Goal: Information Seeking & Learning: Learn about a topic

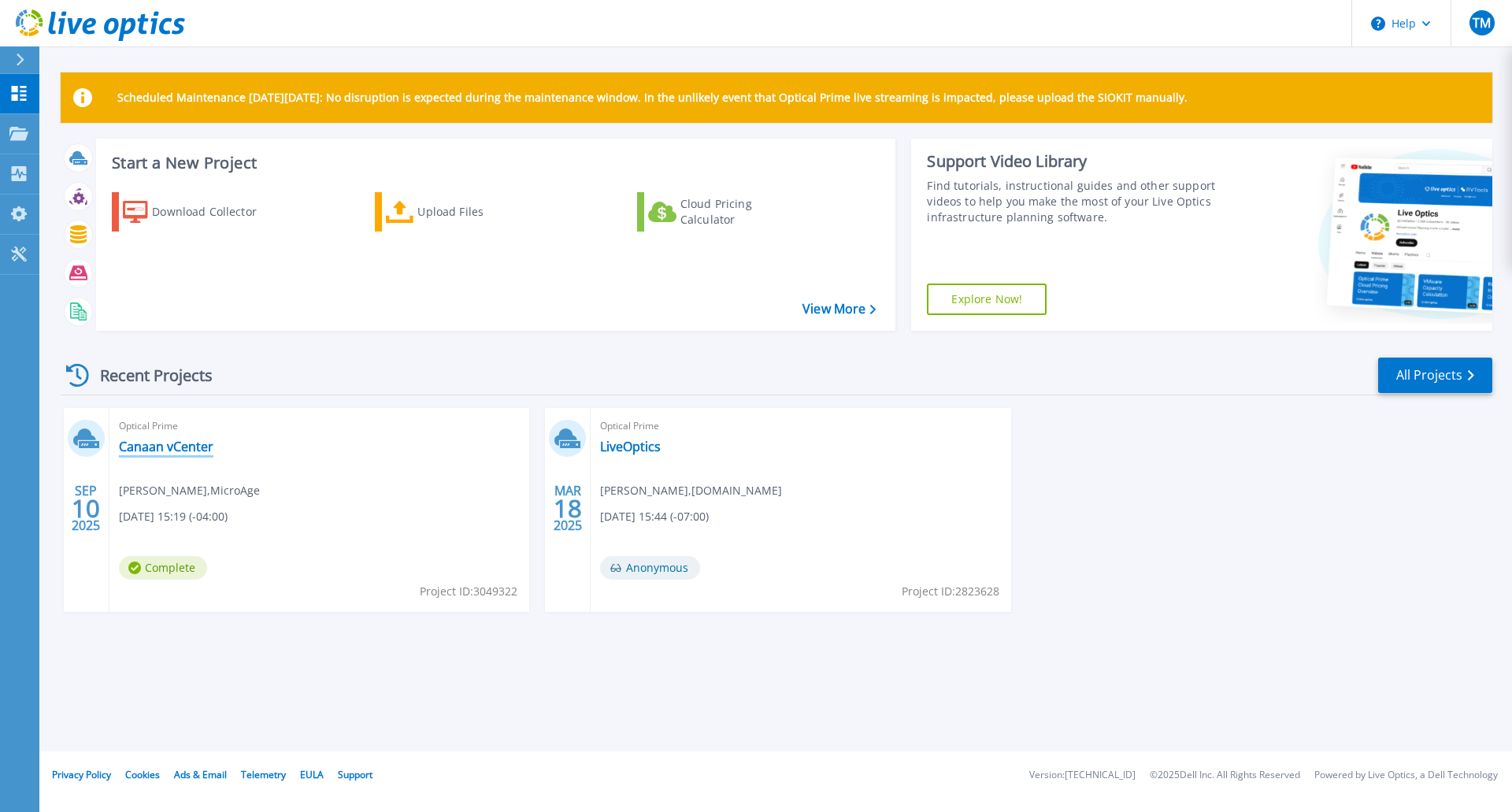
click at [158, 446] on link "Canaan vCenter" at bounding box center [165, 447] width 94 height 16
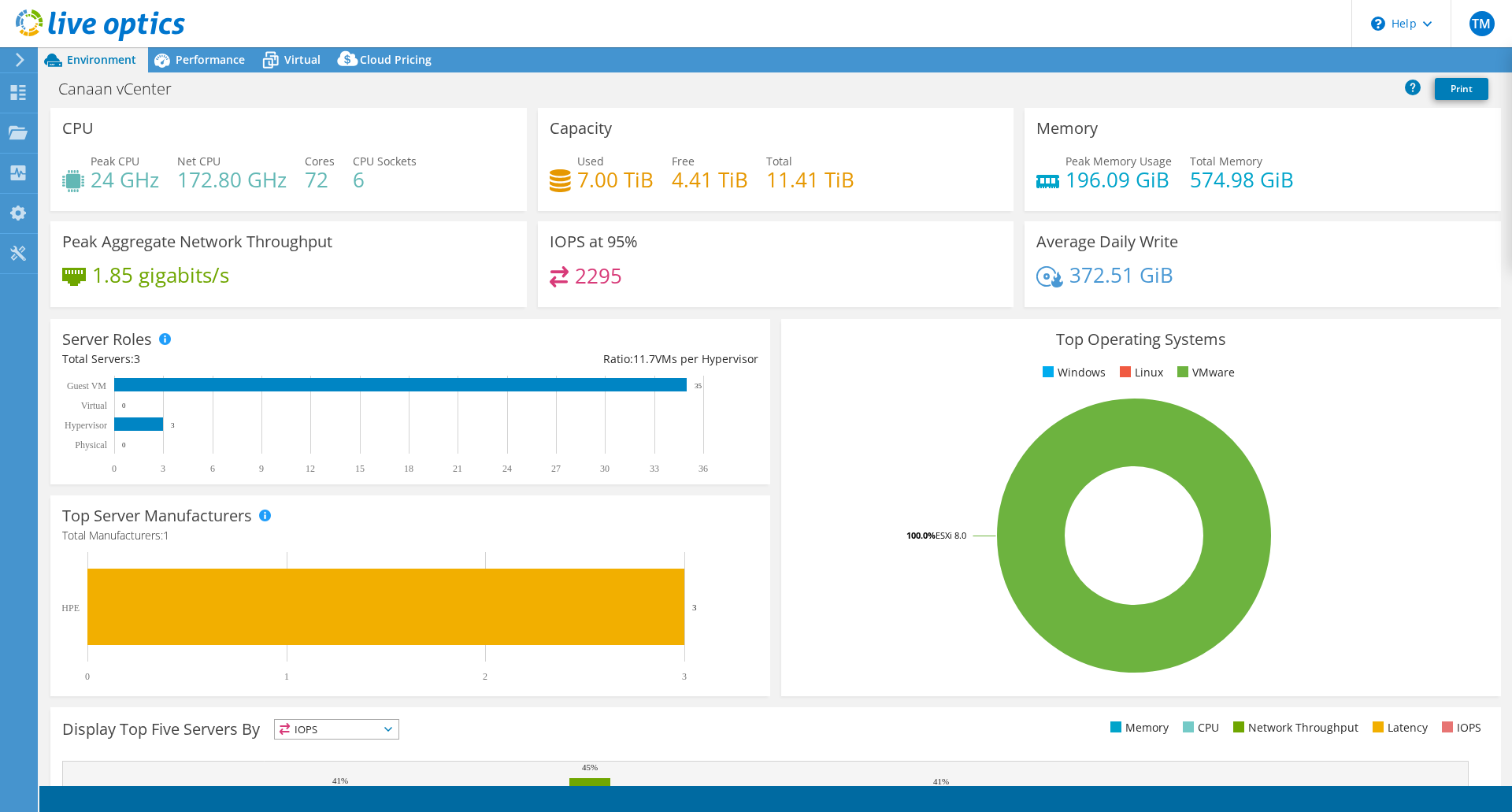
select select "USD"
click at [692, 187] on h4 "4.41 TiB" at bounding box center [710, 180] width 76 height 17
click at [705, 167] on div "Free 4.41 TiB" at bounding box center [710, 170] width 76 height 35
click at [560, 135] on h3 "Capacity" at bounding box center [580, 128] width 62 height 17
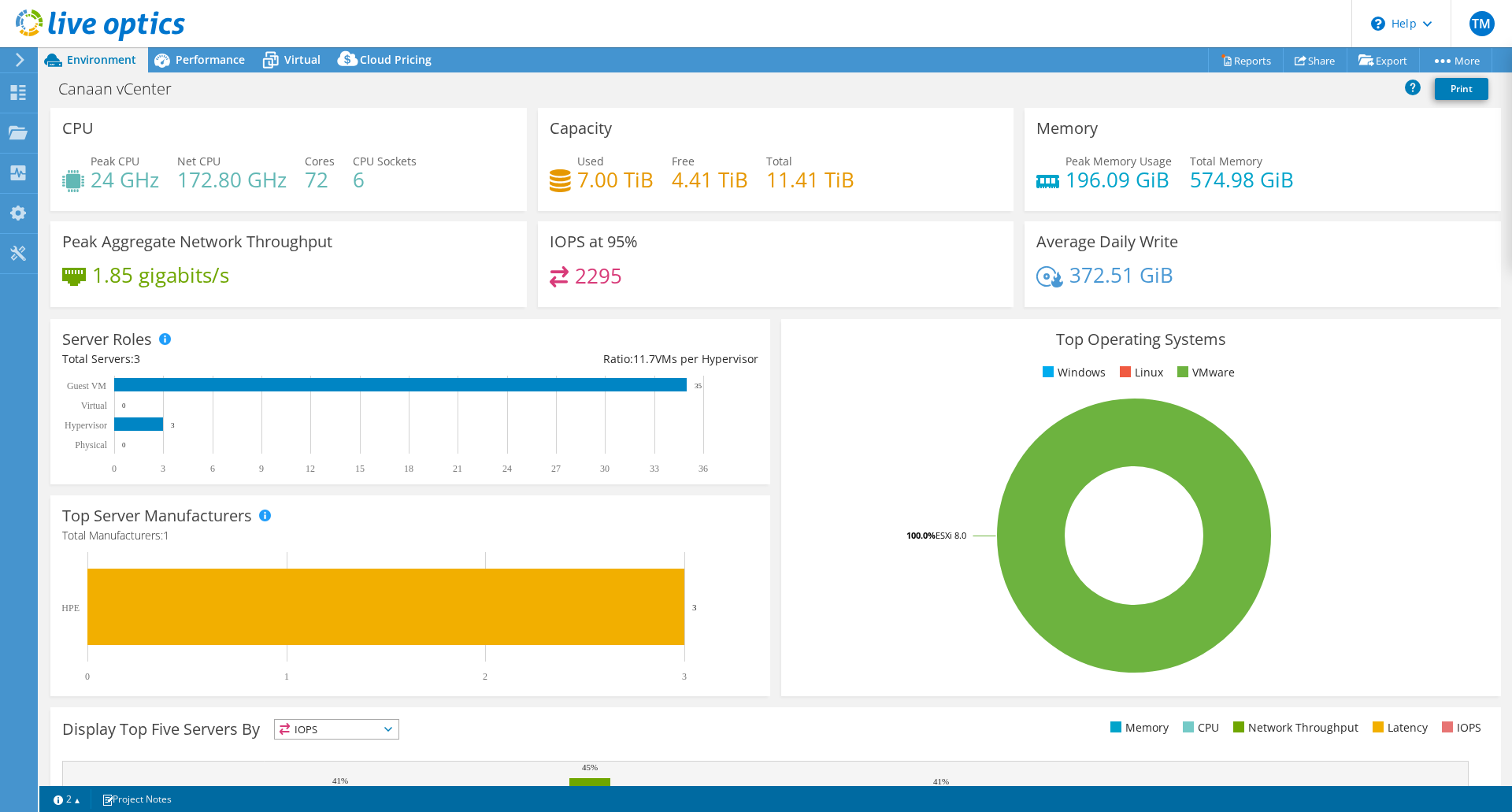
click at [729, 214] on div "Capacity Used 7.00 TiB Free 4.41 TiB Total 11.41 TiB" at bounding box center [775, 164] width 488 height 113
click at [734, 194] on div "Used 7.00 TiB Free 4.41 TiB Total 11.41 TiB" at bounding box center [775, 179] width 452 height 51
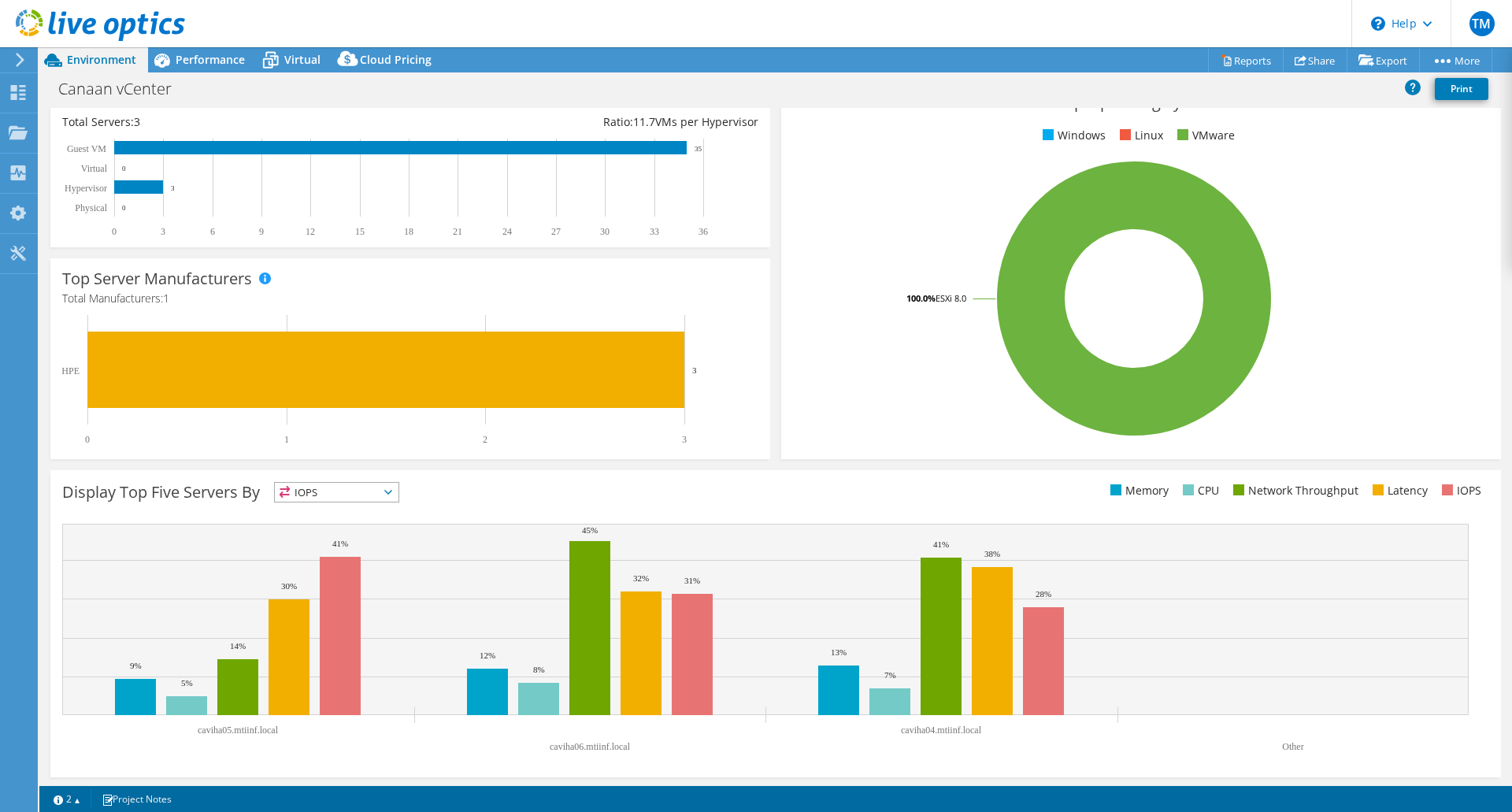
scroll to position [240, 0]
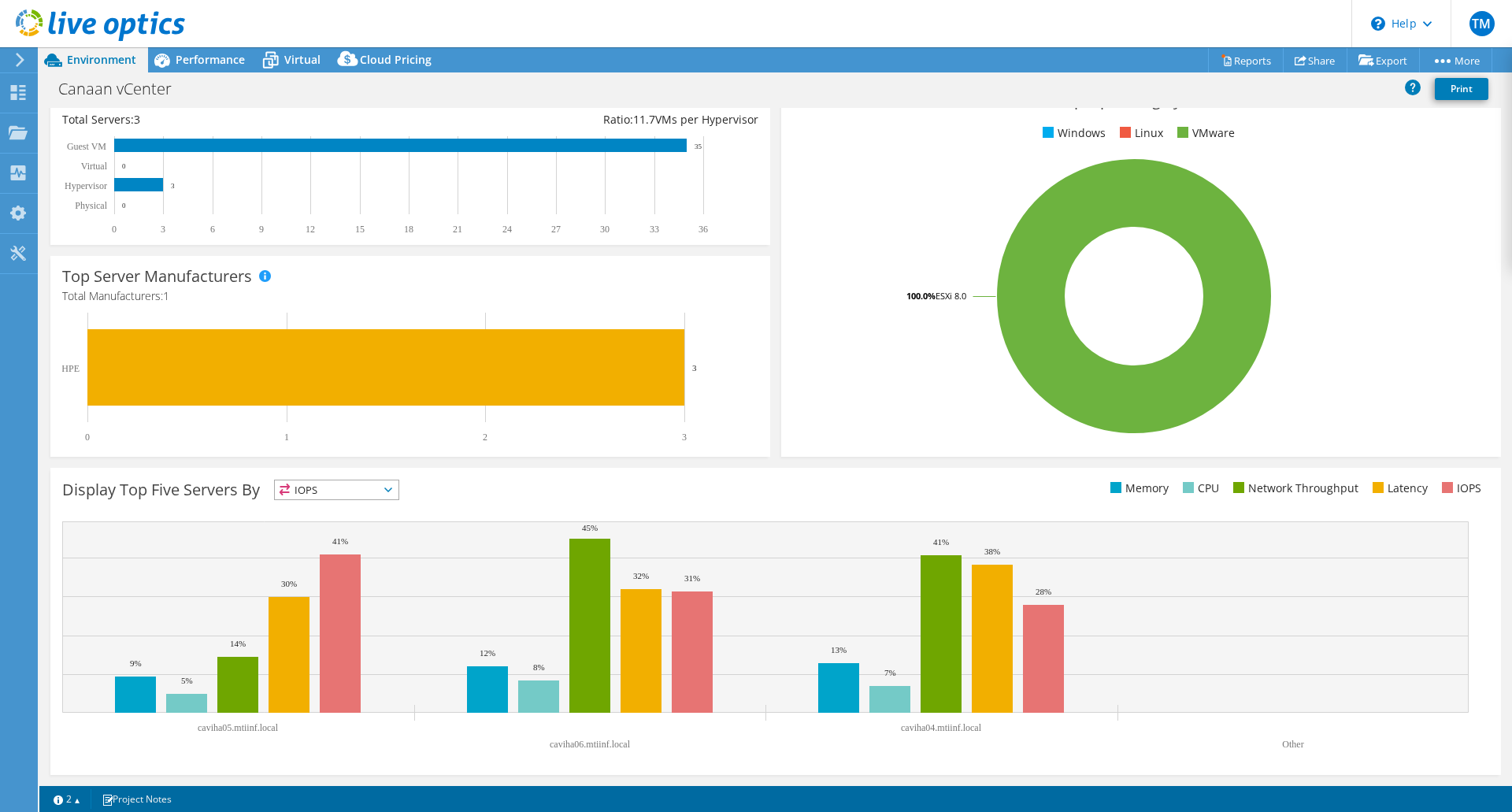
click at [358, 492] on span "IOPS" at bounding box center [336, 490] width 124 height 19
click at [398, 581] on li "Network Throughput" at bounding box center [336, 576] width 124 height 22
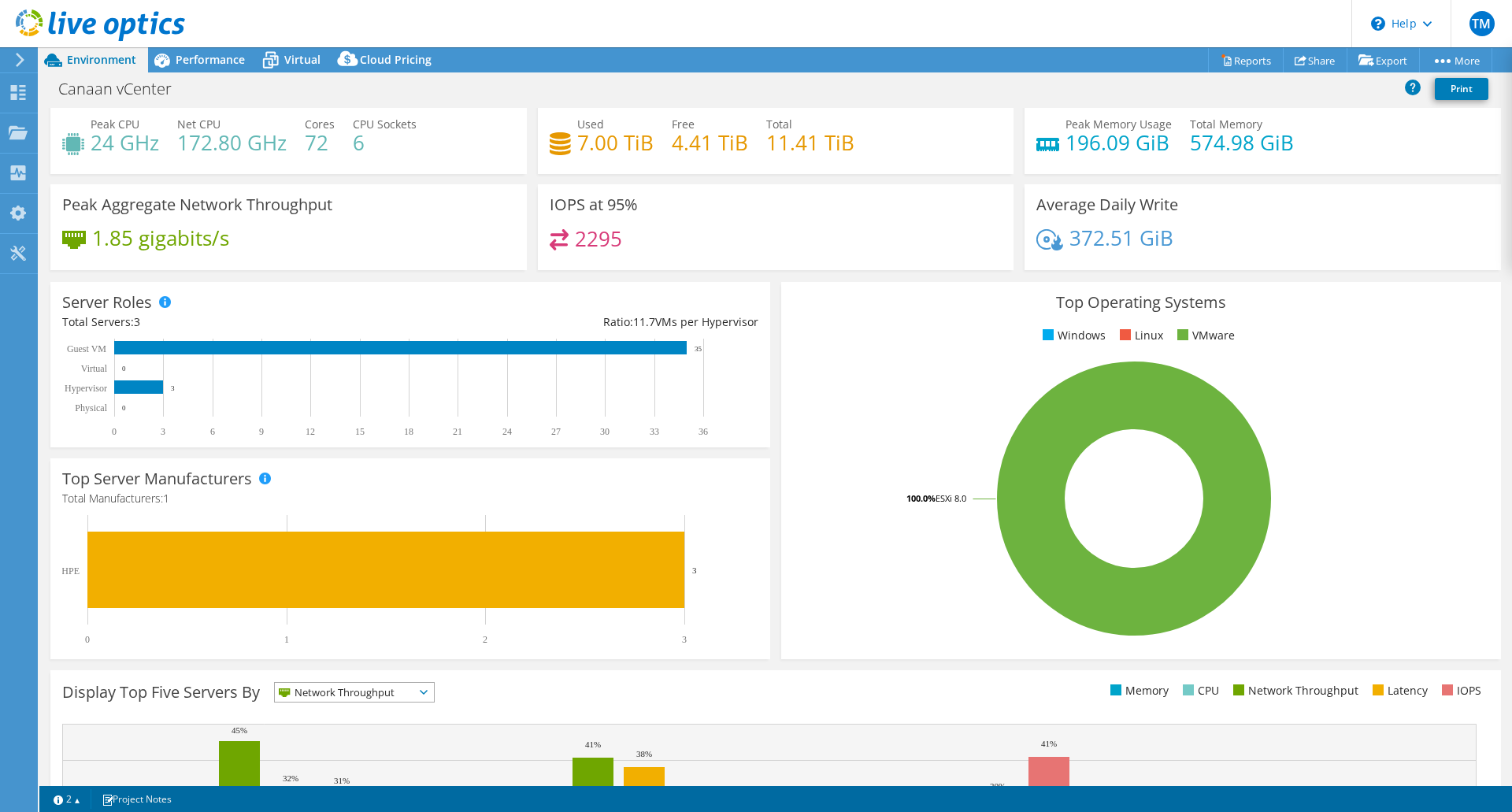
scroll to position [0, 0]
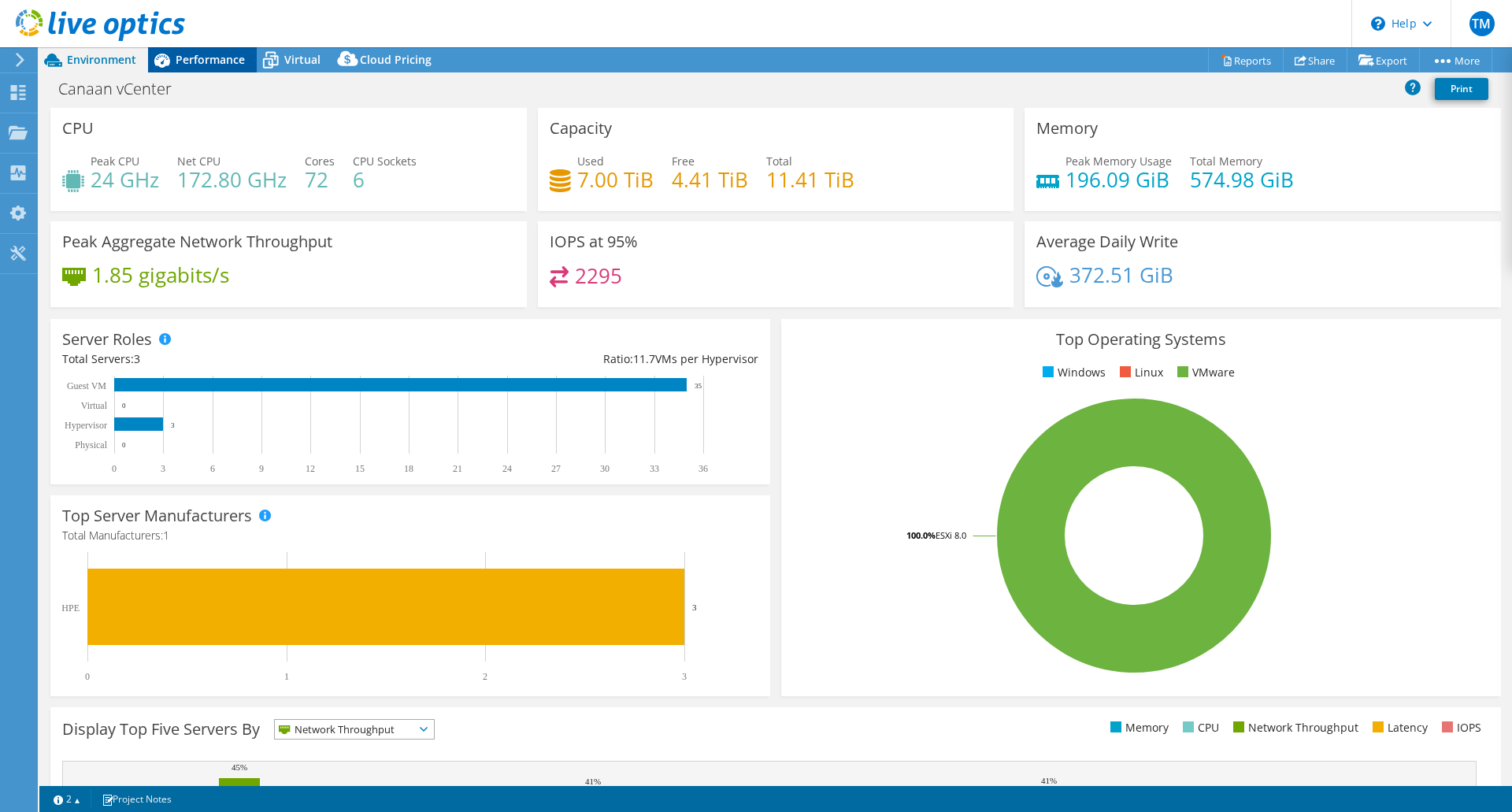
click at [176, 58] on div "Performance" at bounding box center [202, 60] width 108 height 26
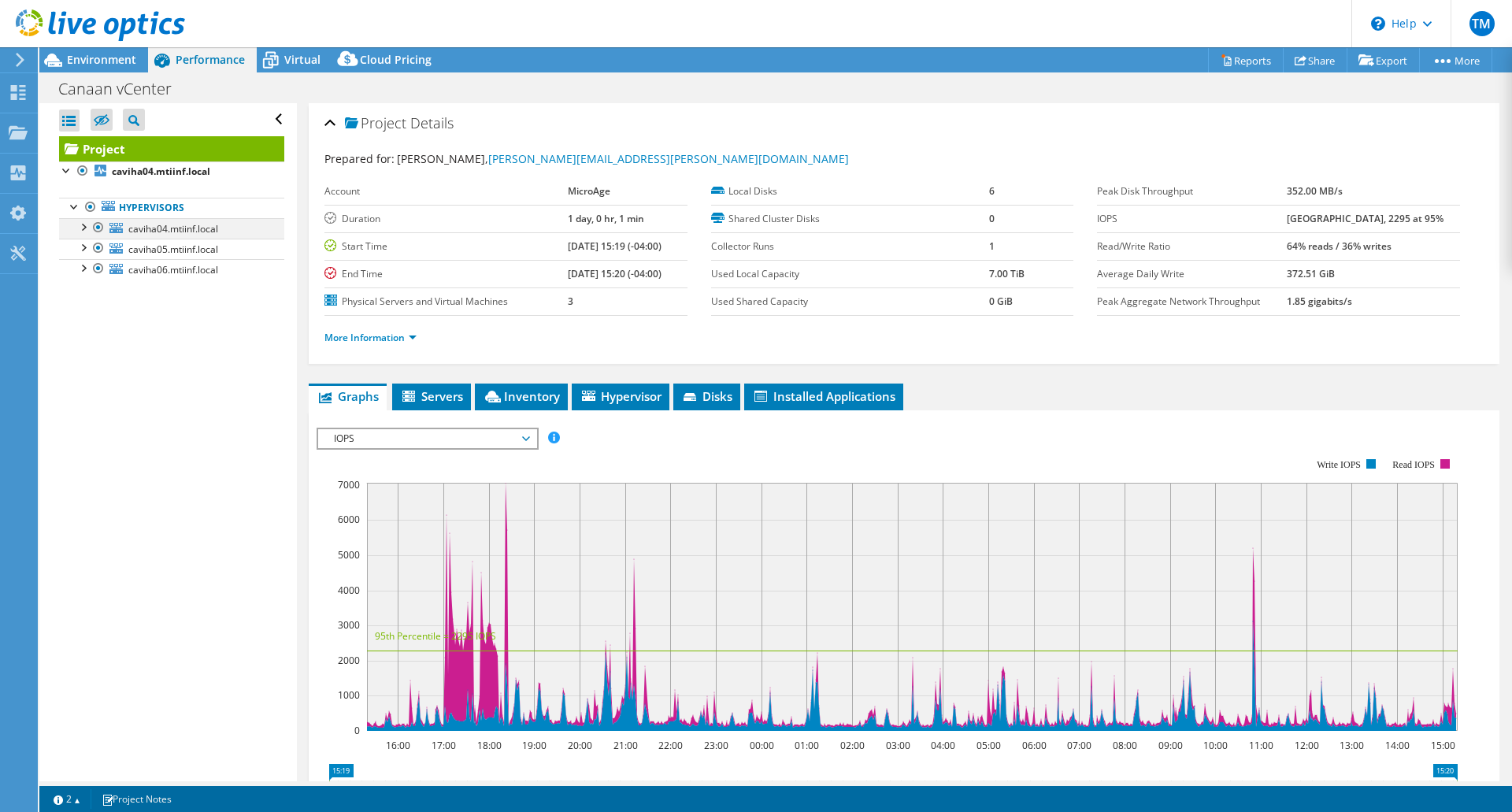
click at [84, 225] on div at bounding box center [83, 226] width 16 height 16
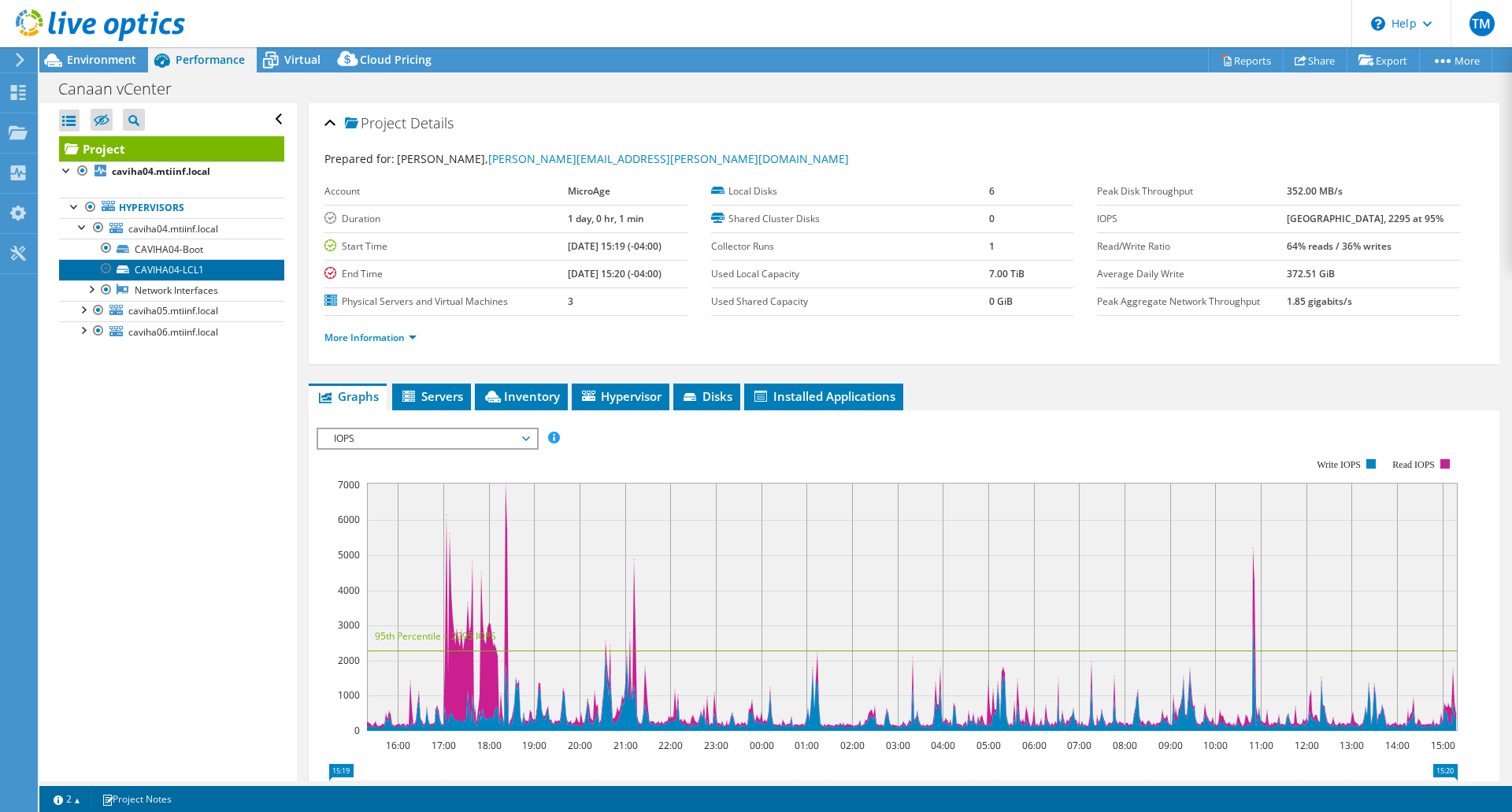
click at [154, 272] on link "CAVIHA04-LCL1" at bounding box center [171, 270] width 225 height 21
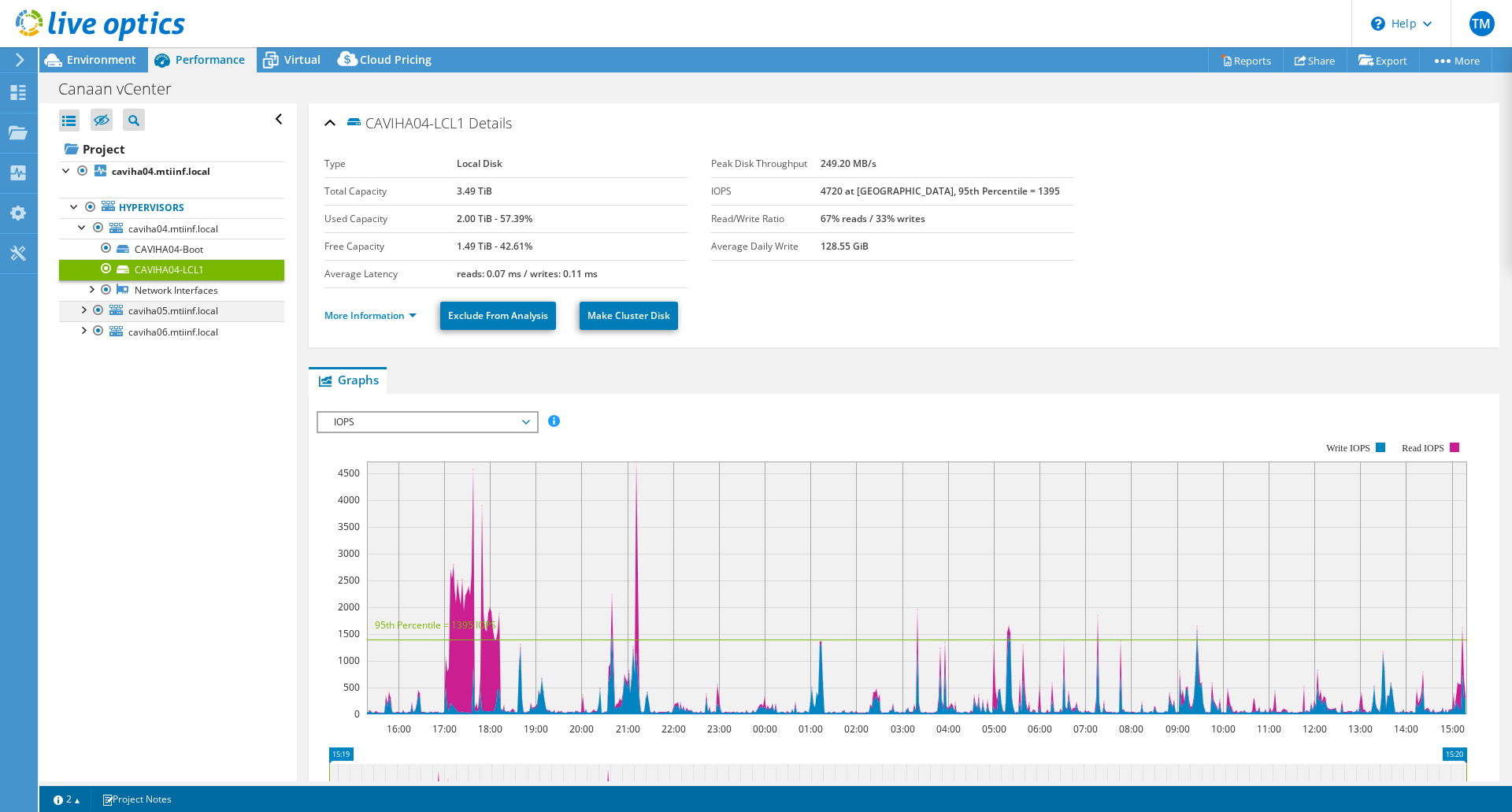
click at [83, 311] on div at bounding box center [83, 309] width 16 height 16
click at [168, 357] on link "CAVIHA05-LCL1" at bounding box center [171, 353] width 225 height 21
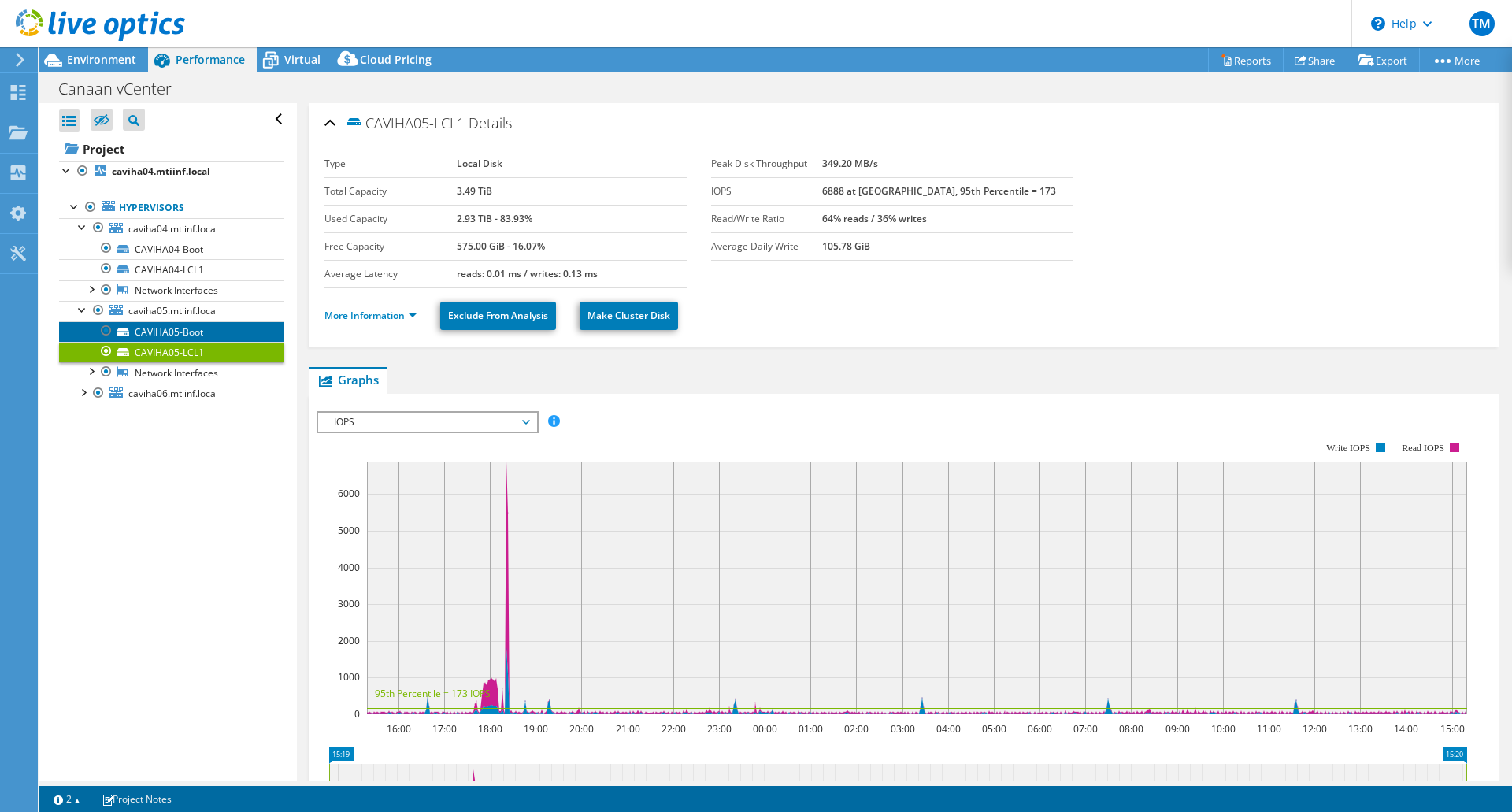
click at [167, 329] on link "CAVIHA05-Boot" at bounding box center [171, 332] width 225 height 21
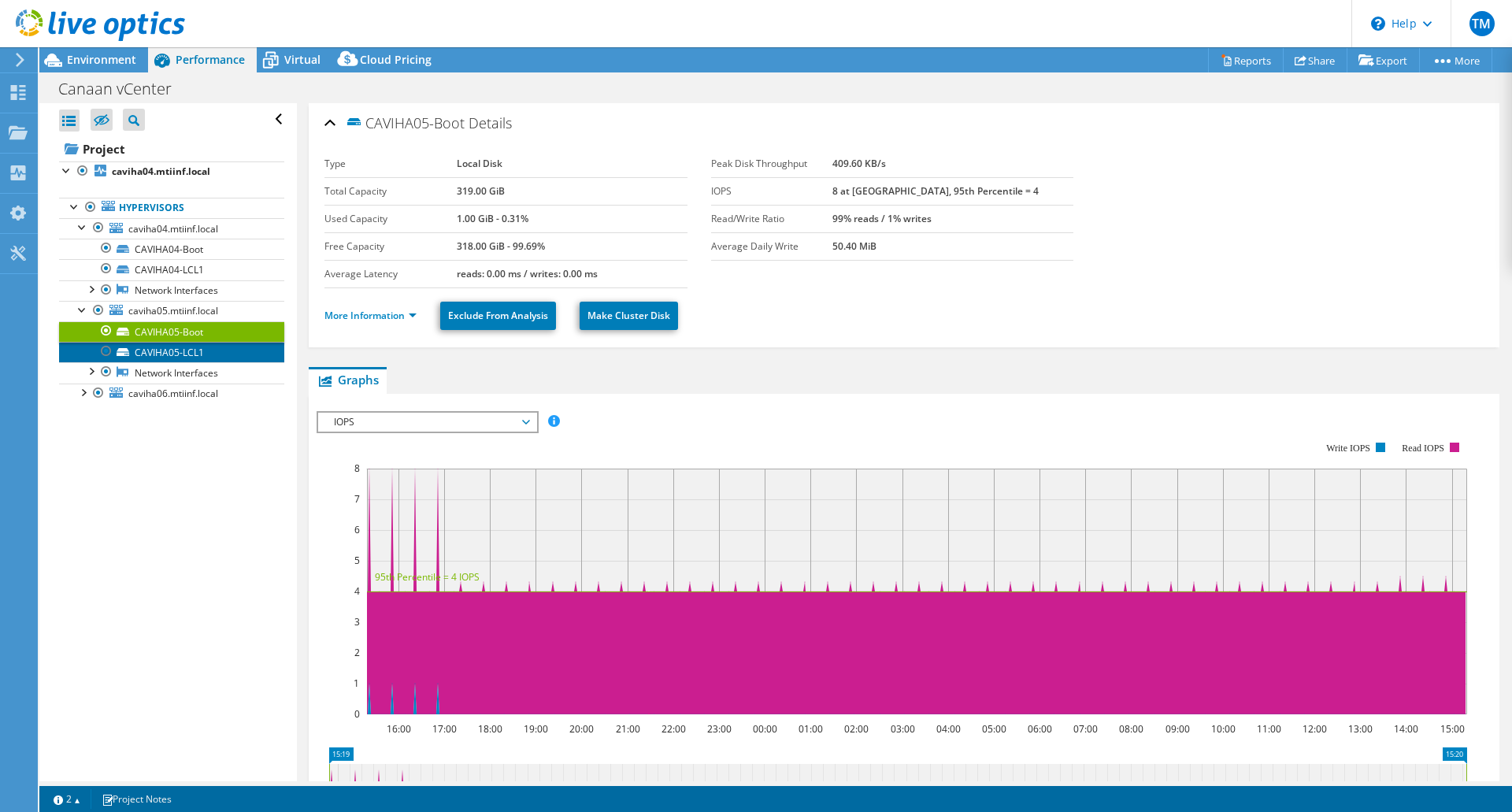
click at [170, 352] on link "CAVIHA05-LCL1" at bounding box center [171, 353] width 225 height 21
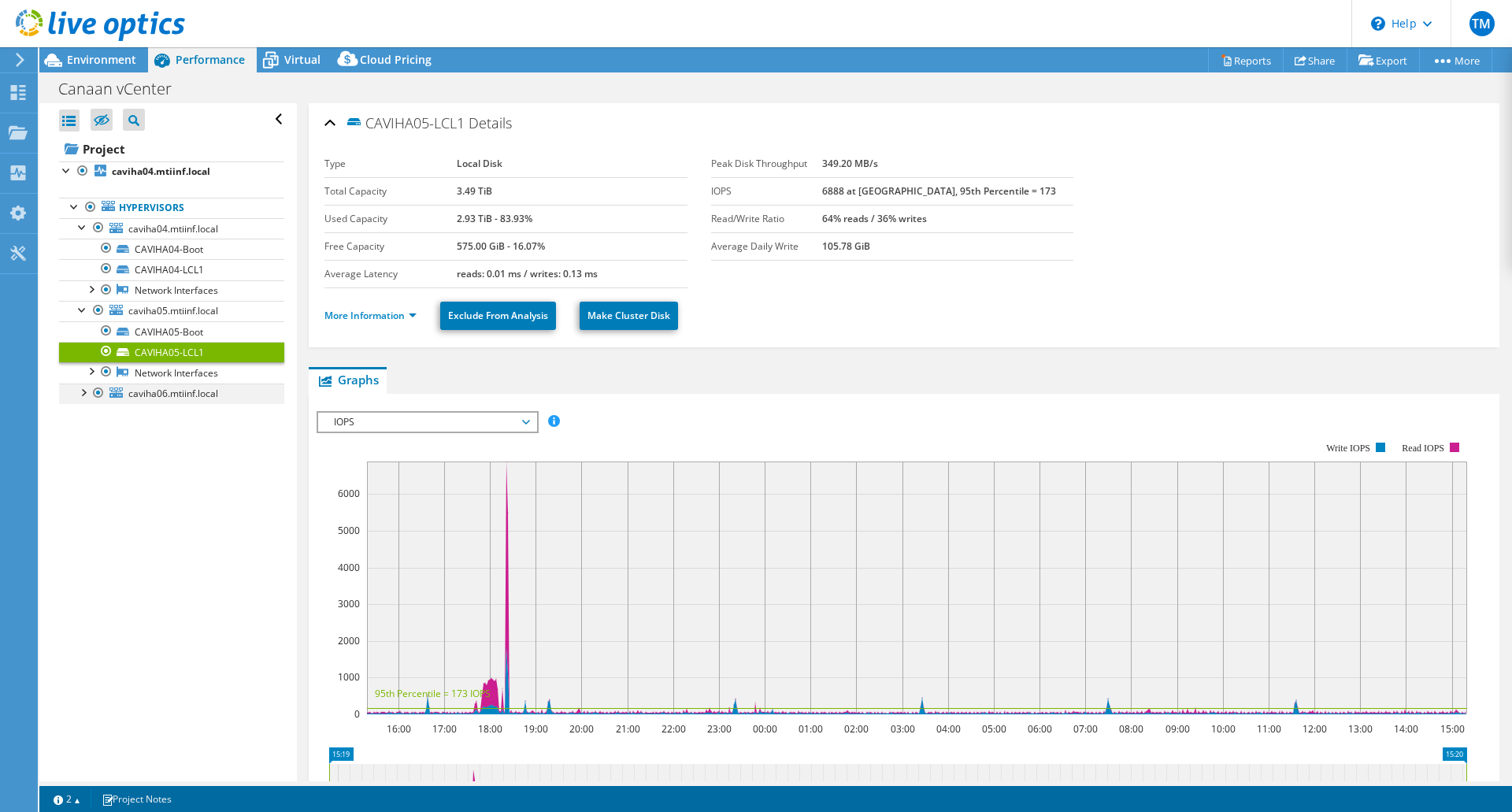
click at [86, 389] on div at bounding box center [83, 392] width 16 height 16
click at [144, 437] on link "CAVIHA06-LCL1" at bounding box center [171, 435] width 225 height 21
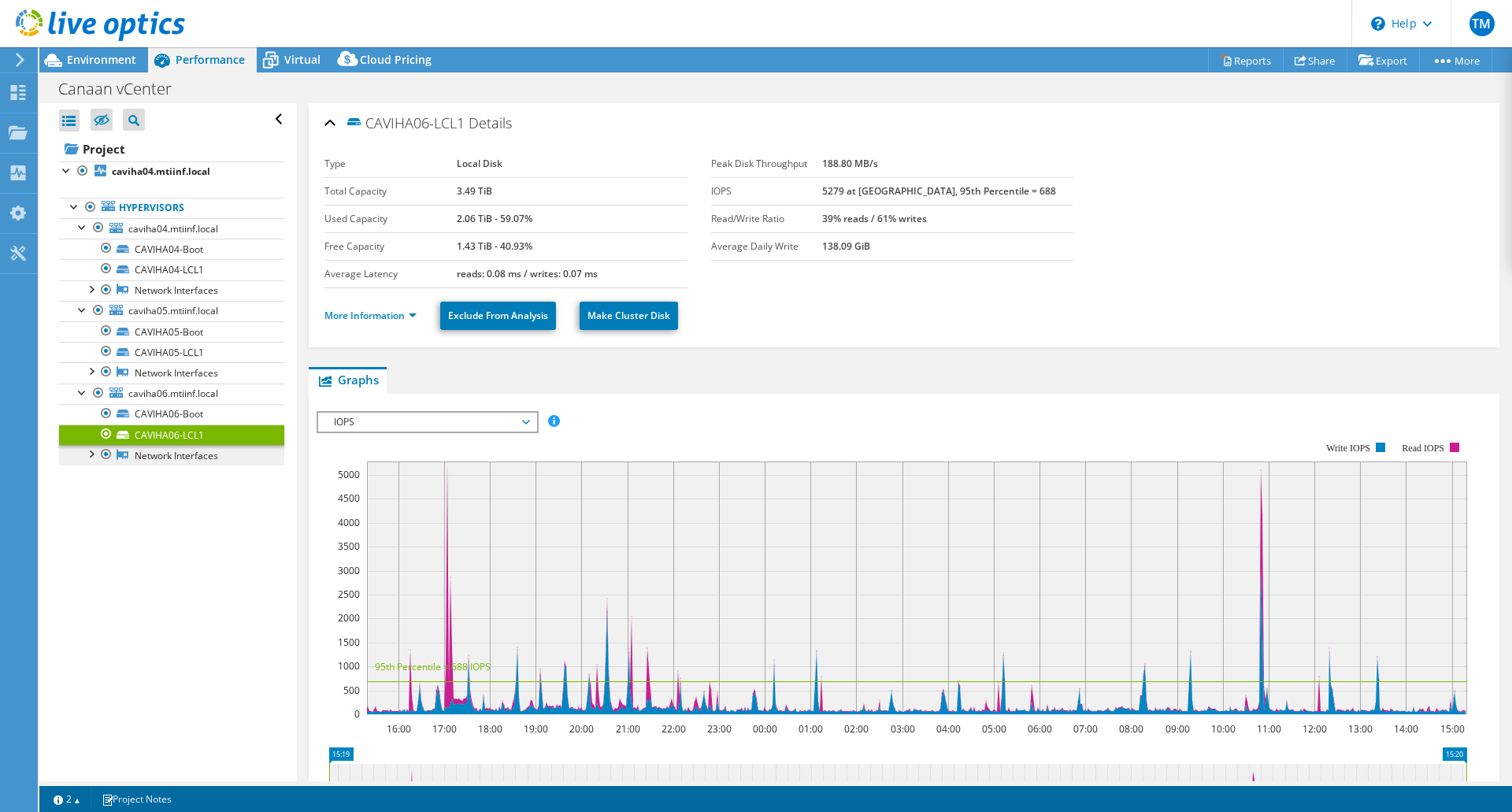
click at [168, 458] on link "Network Interfaces" at bounding box center [171, 455] width 225 height 21
click at [87, 452] on div at bounding box center [90, 453] width 16 height 16
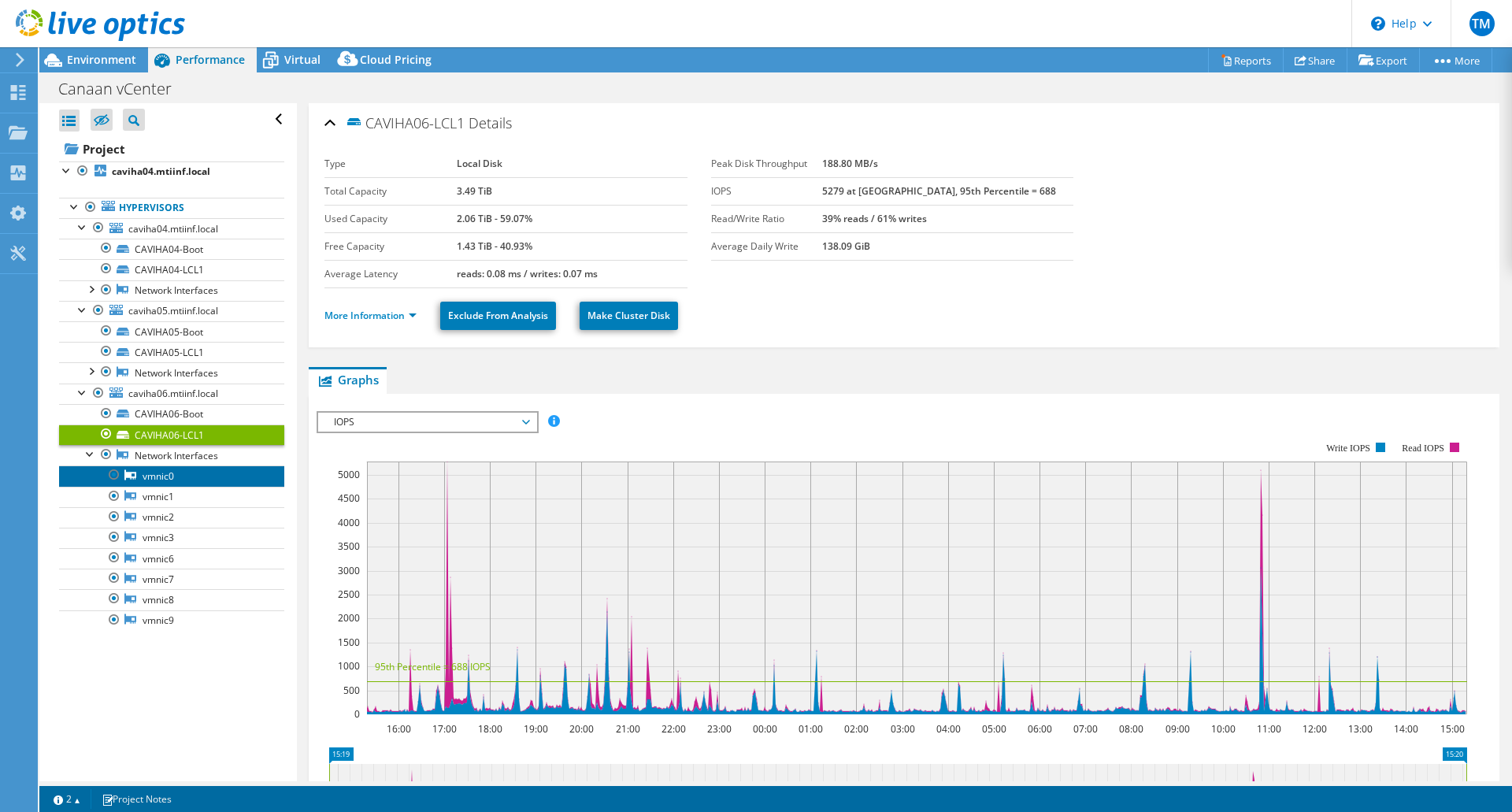
click at [159, 478] on link "vmnic0" at bounding box center [171, 476] width 225 height 21
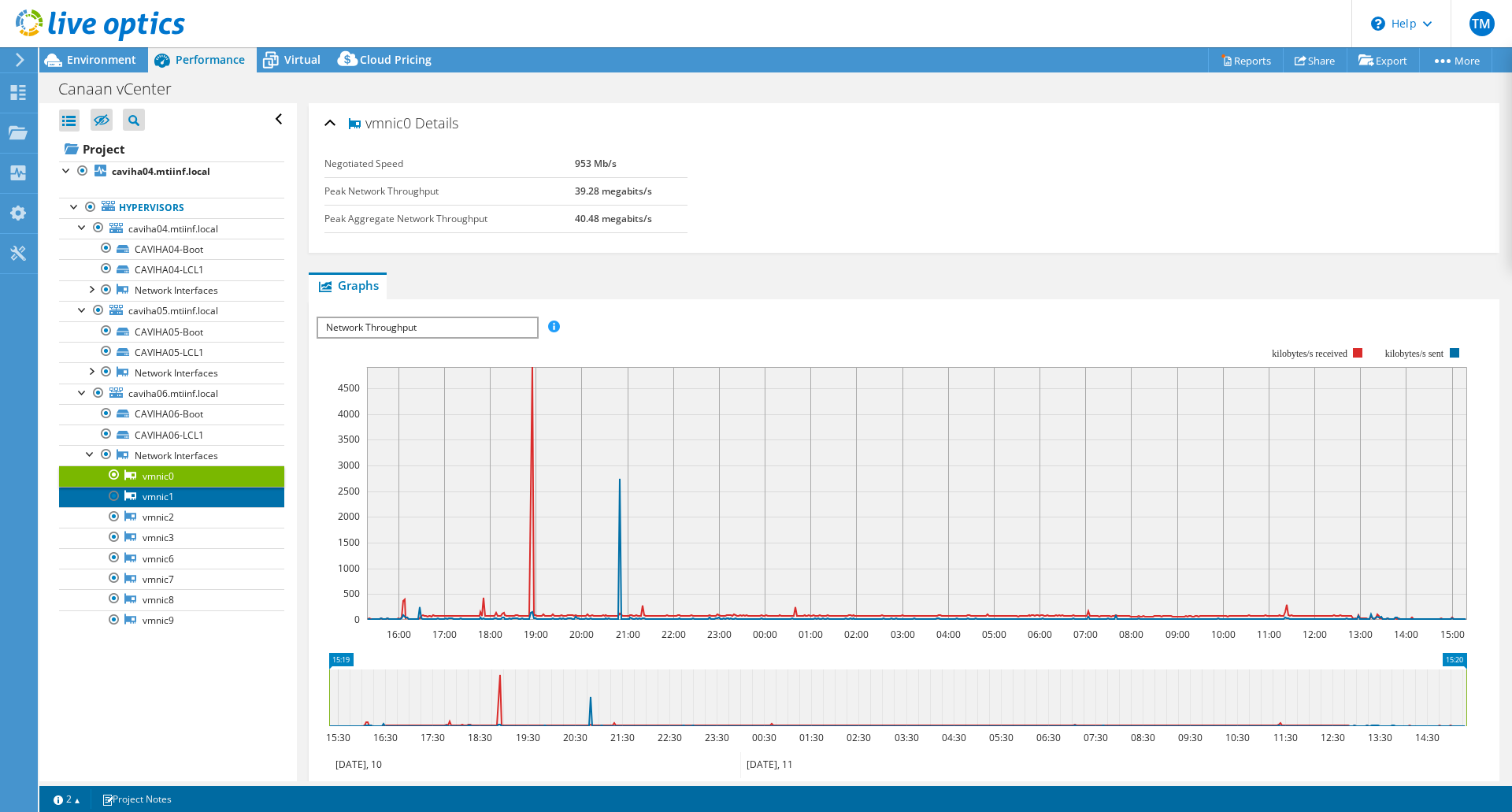
click at [158, 497] on link "vmnic1" at bounding box center [171, 497] width 225 height 21
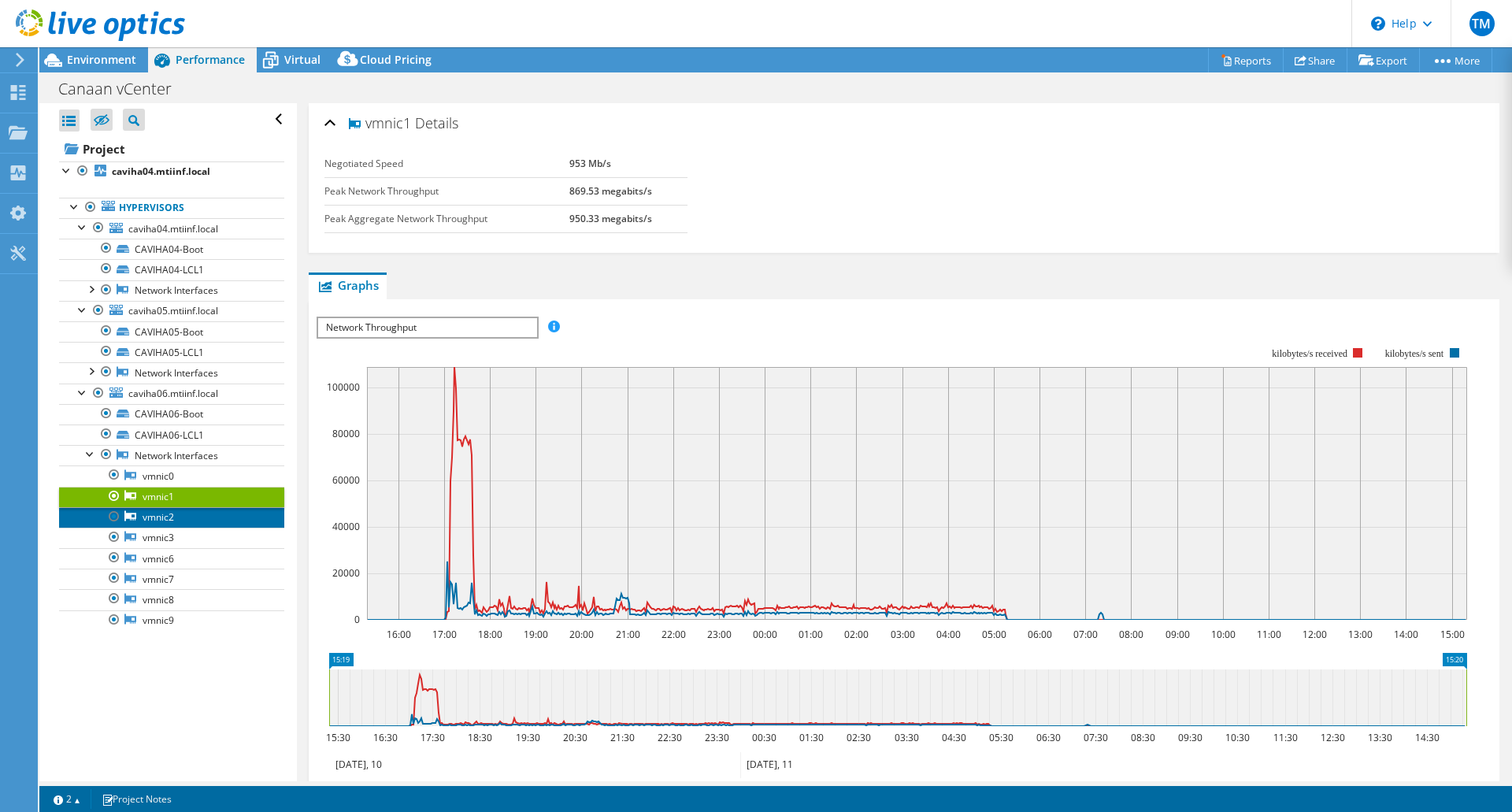
click at [160, 517] on link "vmnic2" at bounding box center [171, 518] width 225 height 21
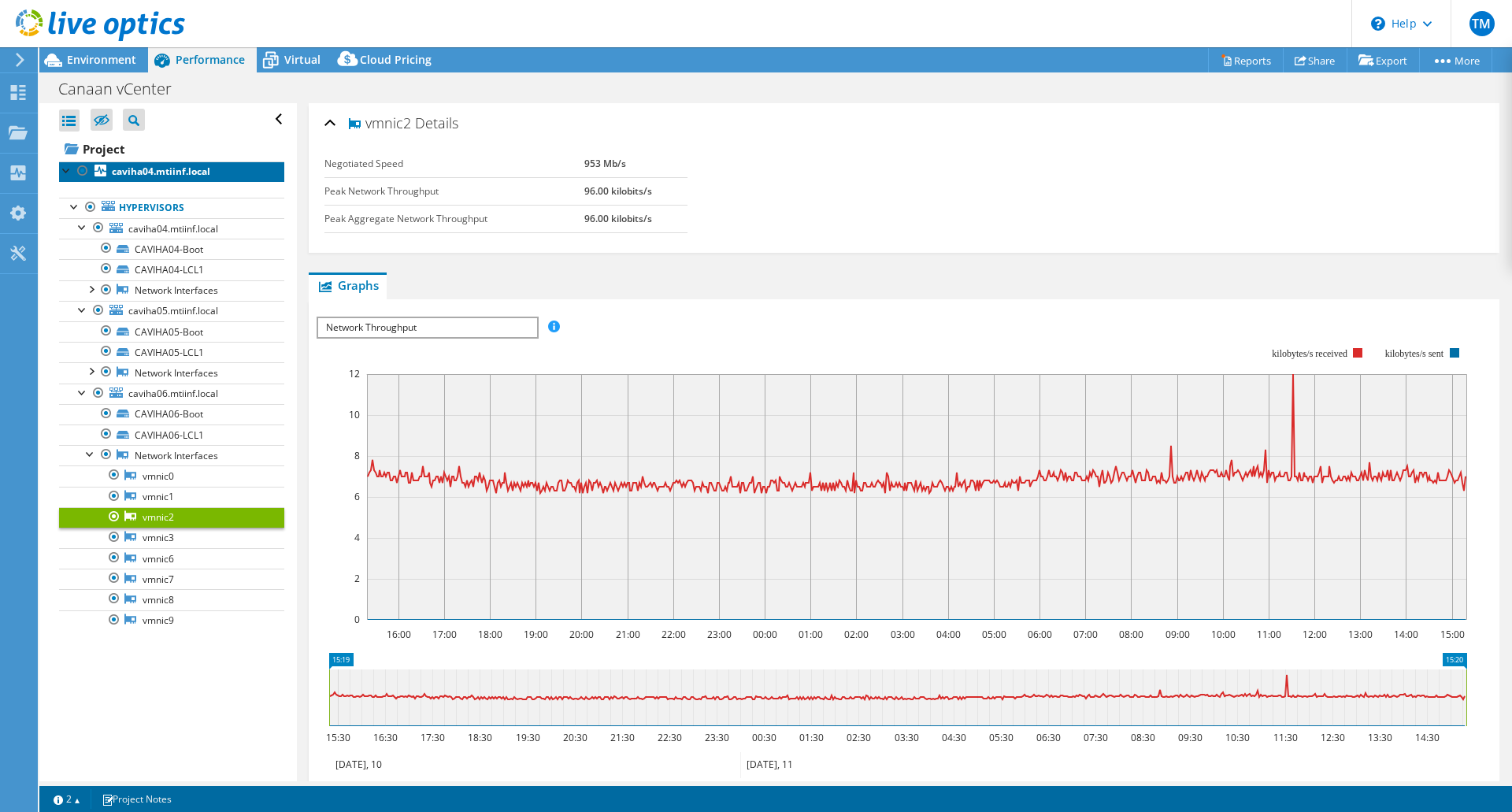
click at [214, 172] on link "caviha04.mtiinf.local" at bounding box center [171, 172] width 225 height 21
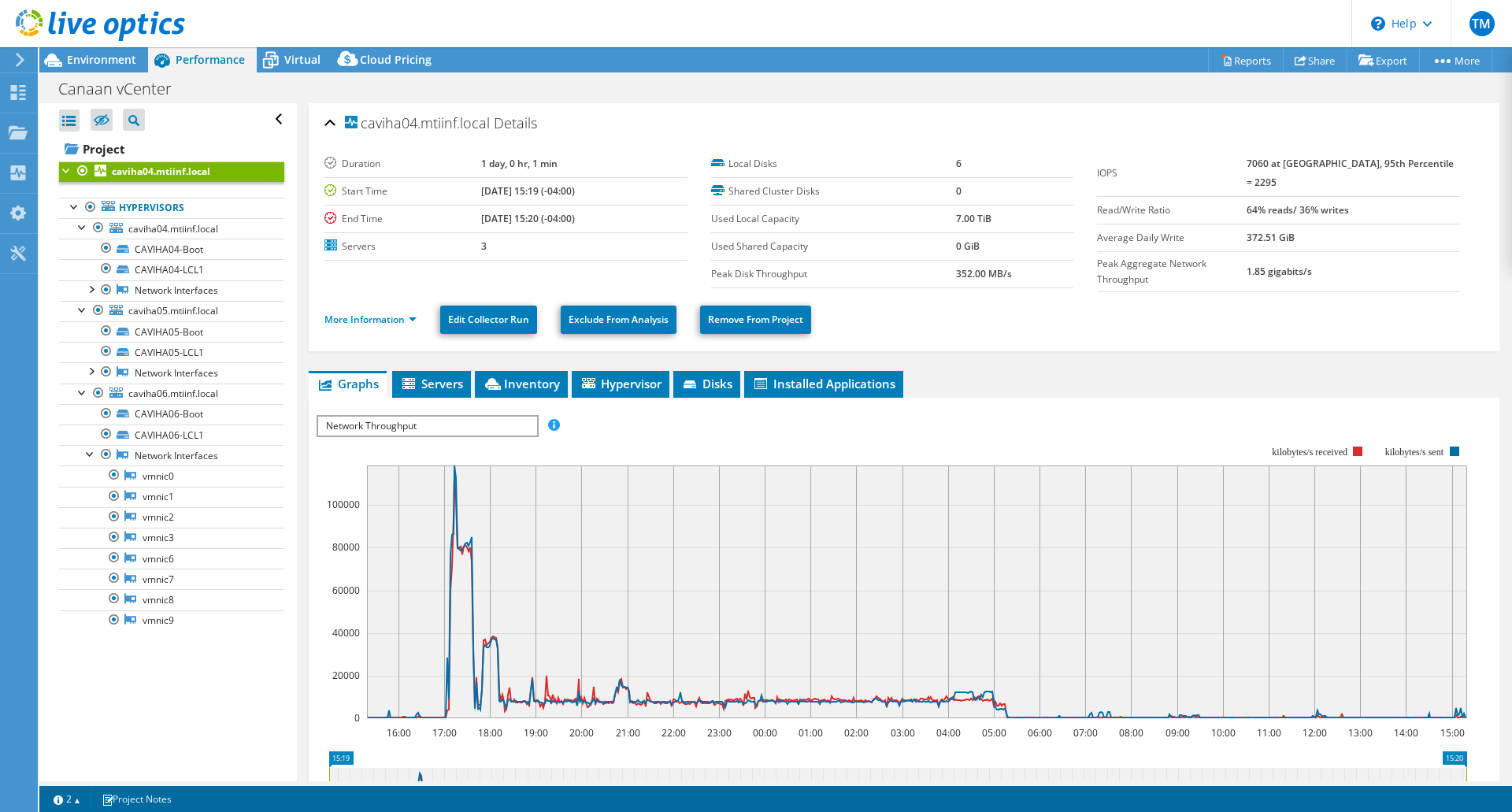
click at [67, 169] on div at bounding box center [67, 169] width 16 height 16
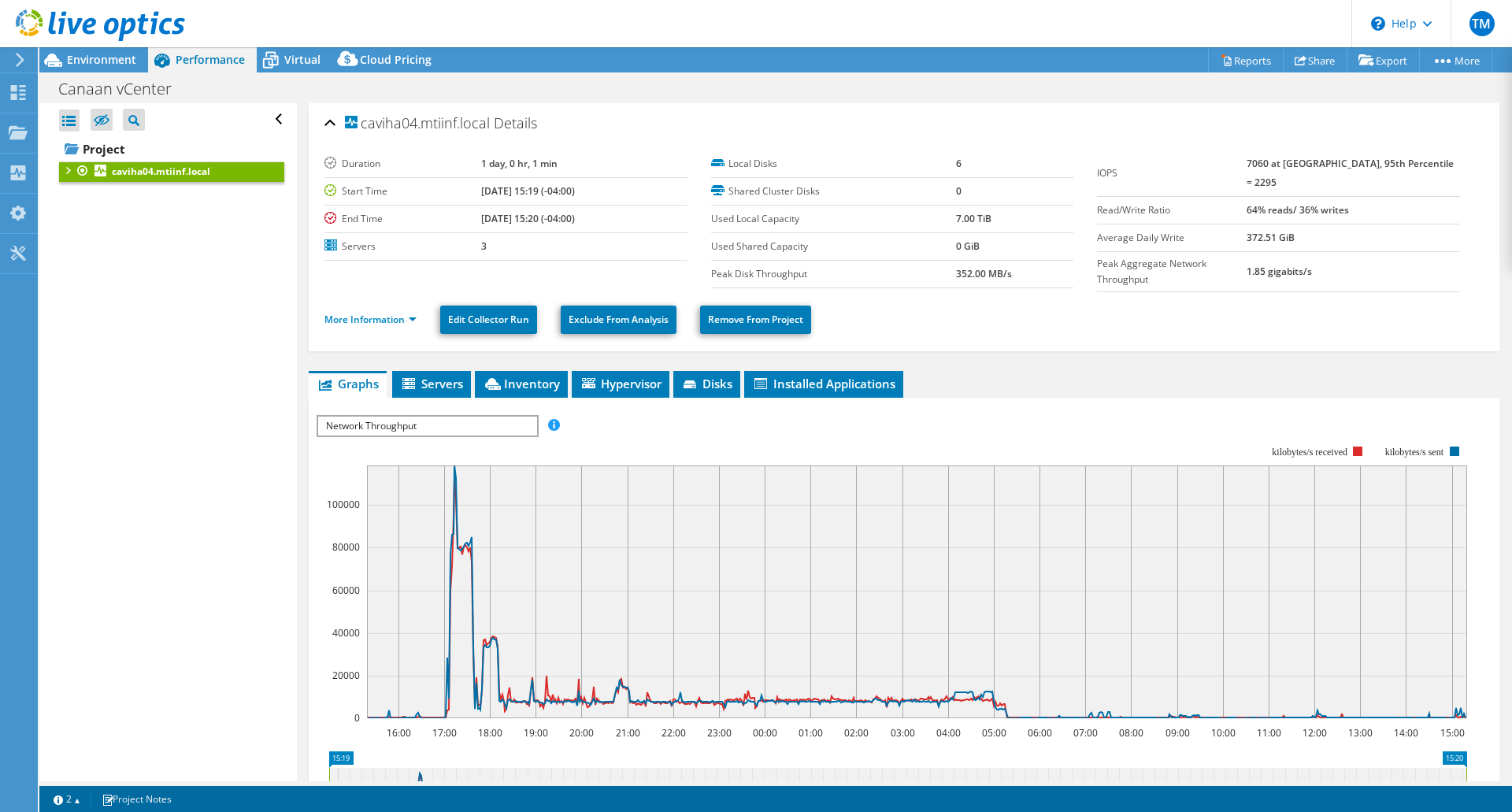
click at [67, 169] on div at bounding box center [67, 169] width 16 height 16
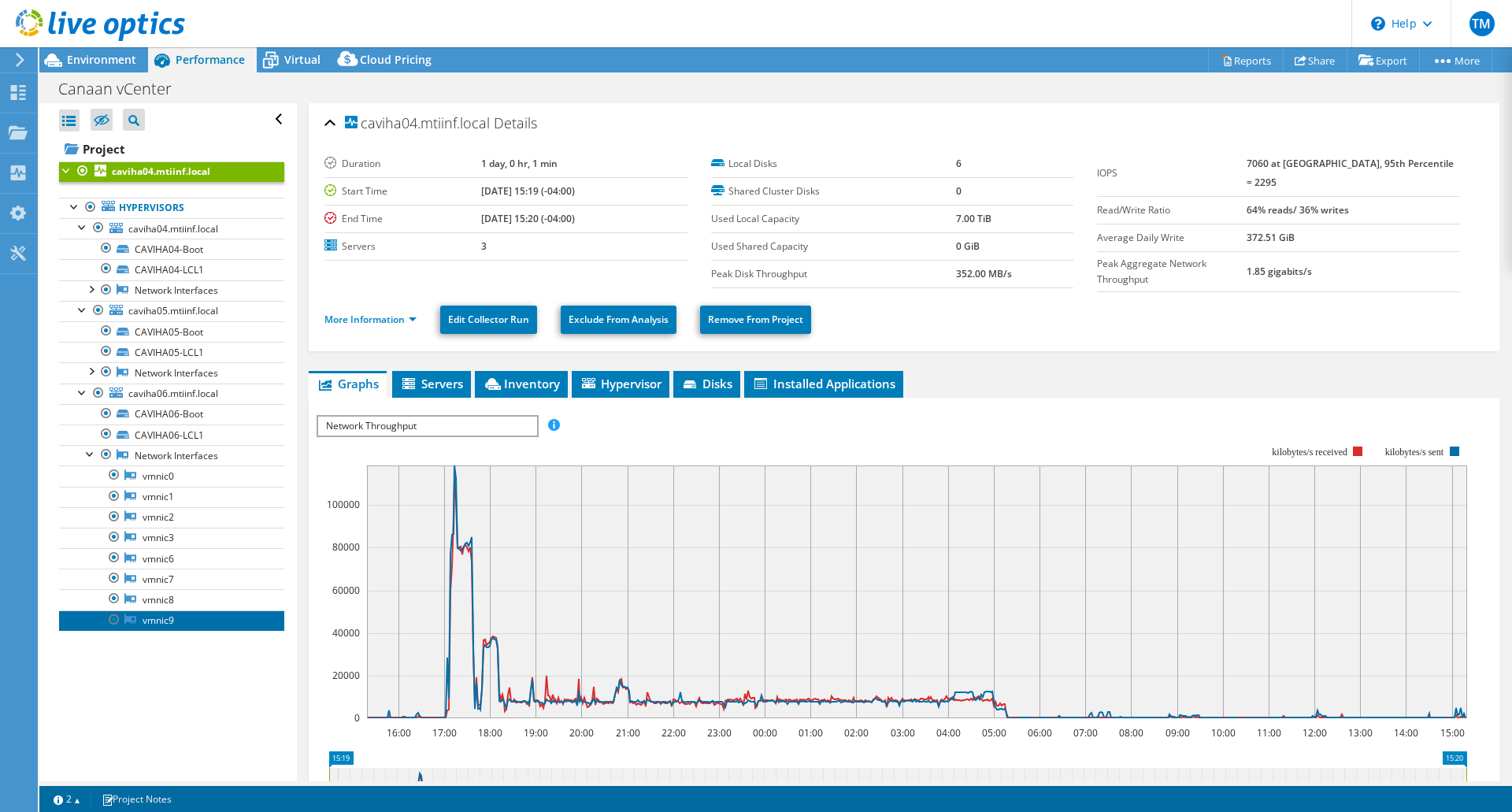
click at [158, 616] on link "vmnic9" at bounding box center [171, 621] width 225 height 21
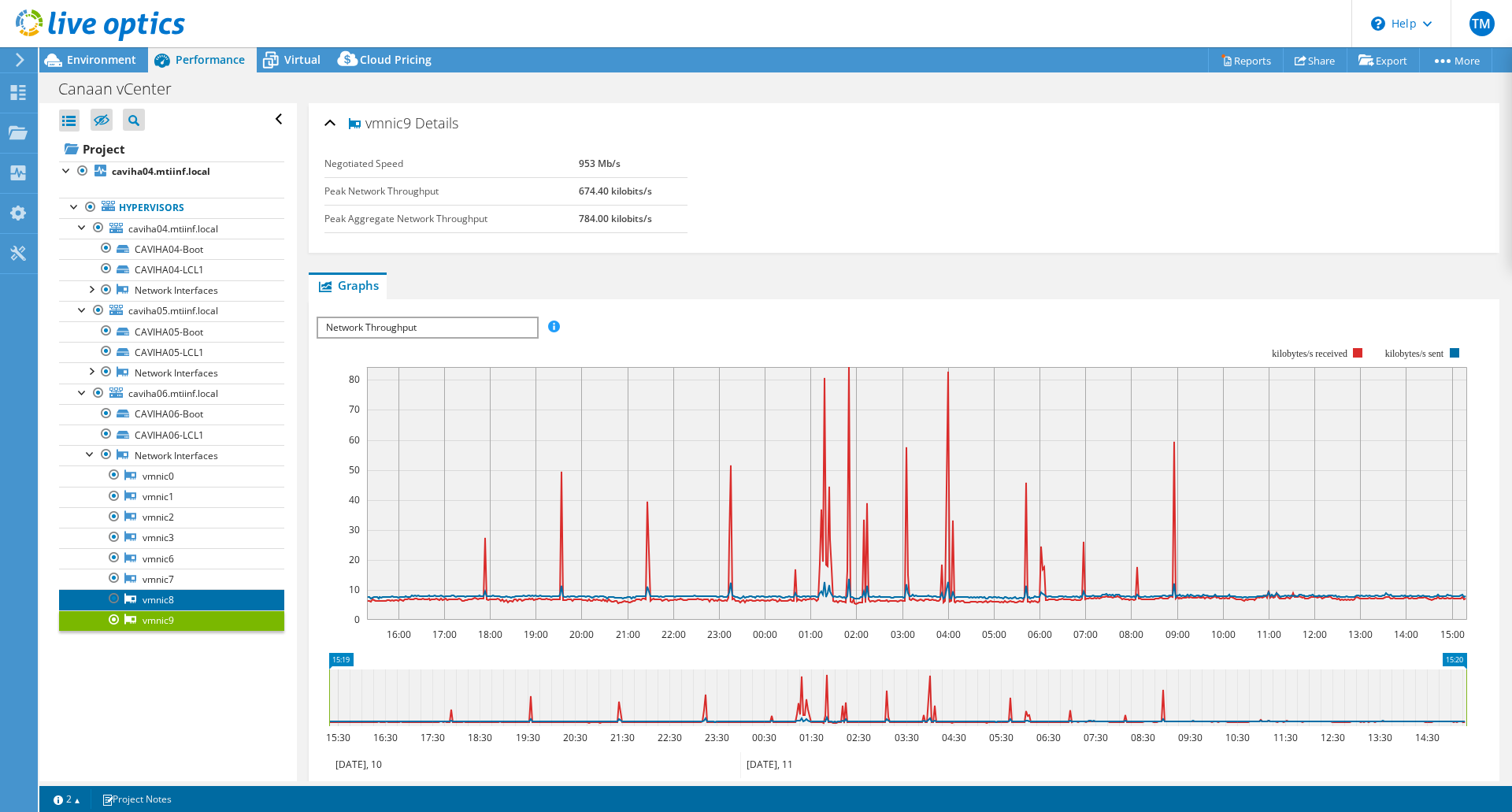
click at [157, 600] on link "vmnic8" at bounding box center [171, 600] width 225 height 21
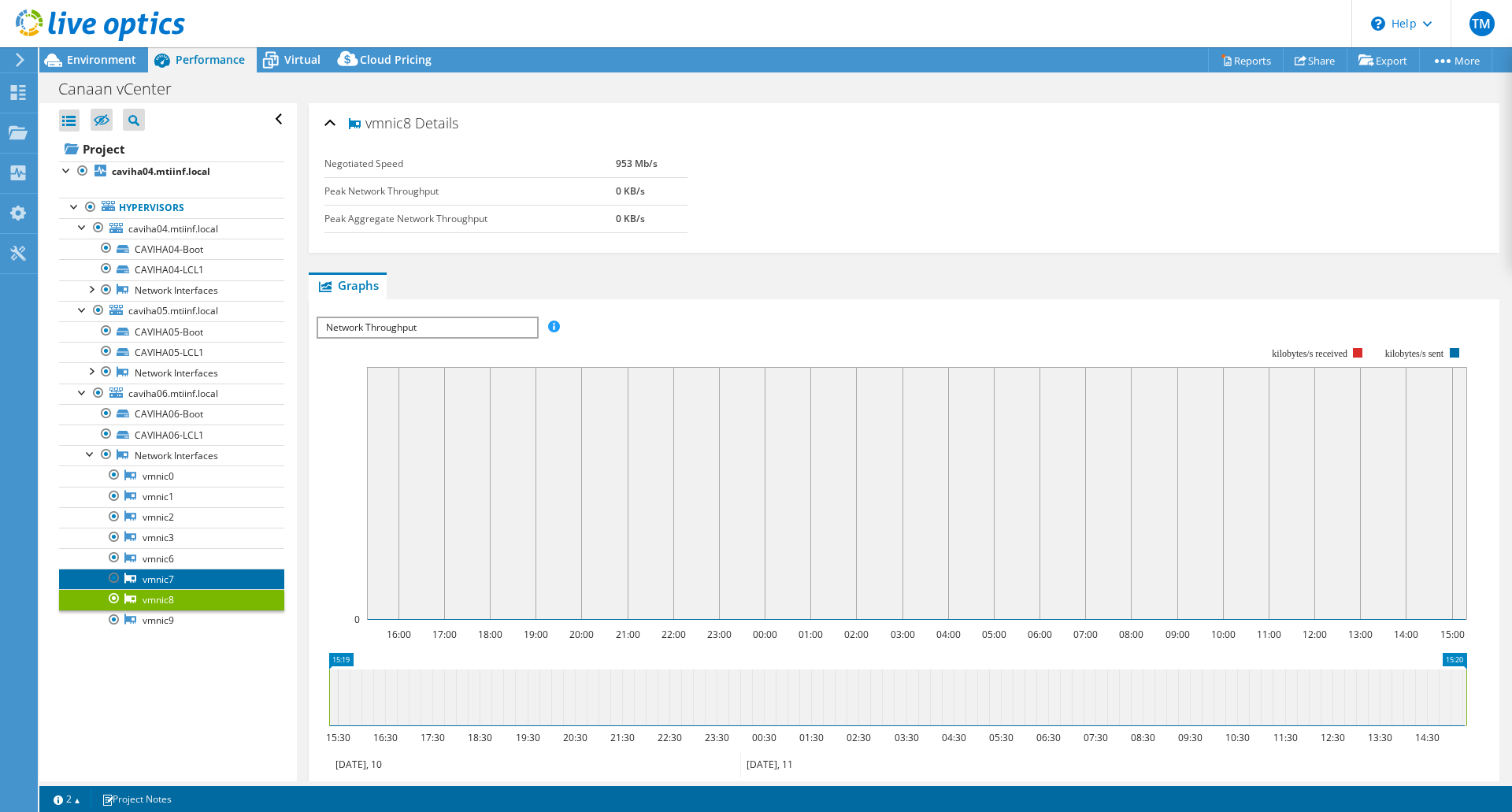
click at [154, 577] on link "vmnic7" at bounding box center [171, 579] width 225 height 21
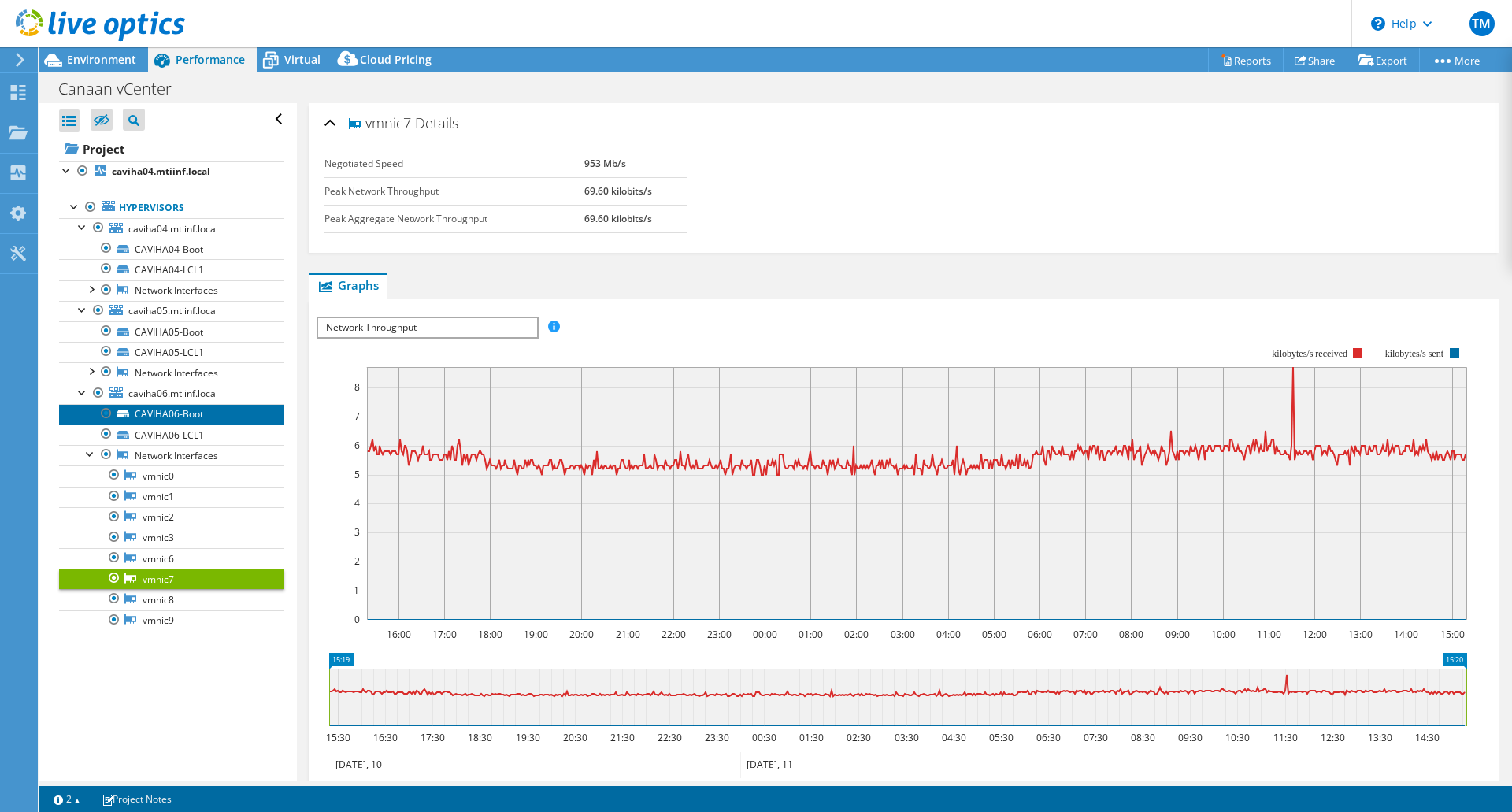
click at [163, 417] on link "CAVIHA06-Boot" at bounding box center [171, 415] width 225 height 21
